Goal: Task Accomplishment & Management: Use online tool/utility

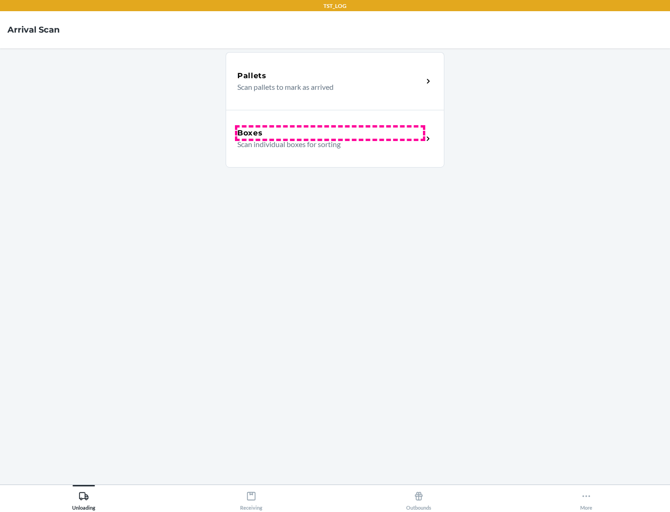
click at [330, 133] on div "Boxes" at bounding box center [330, 133] width 186 height 11
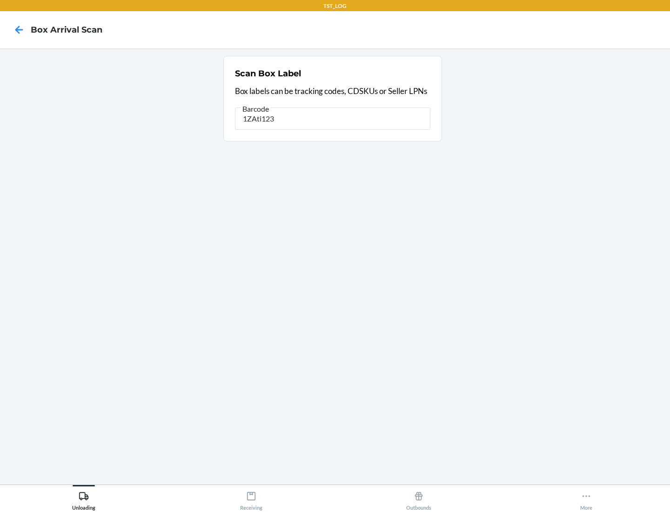
type input "1ZAti123"
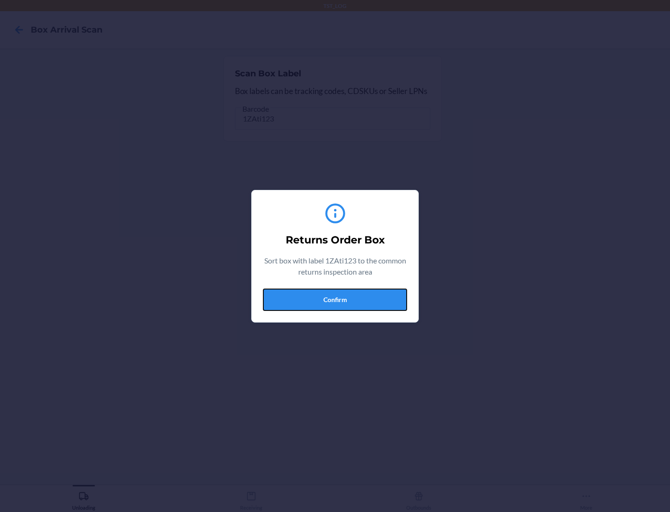
click at [335, 299] on button "Confirm" at bounding box center [335, 300] width 144 height 22
